Goal: Transaction & Acquisition: Purchase product/service

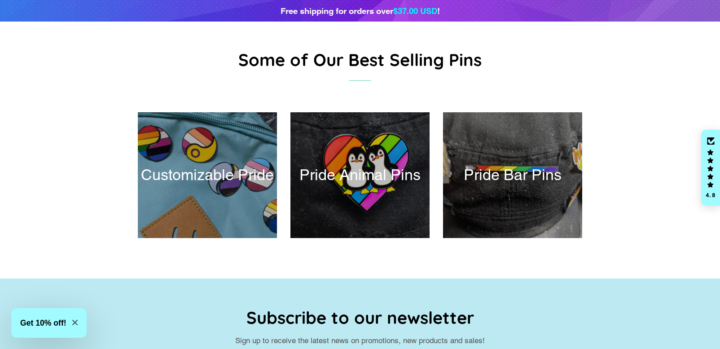
scroll to position [445, 0]
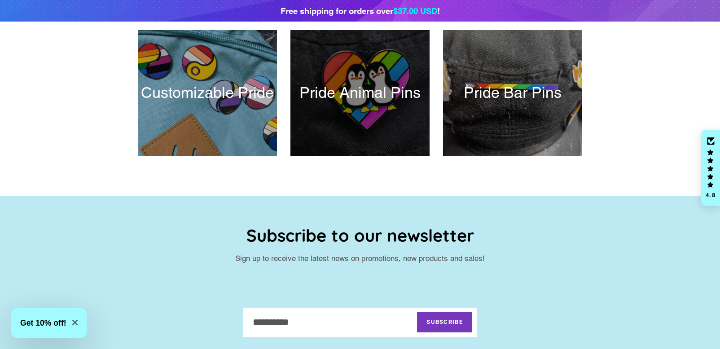
click at [340, 103] on div at bounding box center [359, 92] width 143 height 129
